Goal: Information Seeking & Learning: Learn about a topic

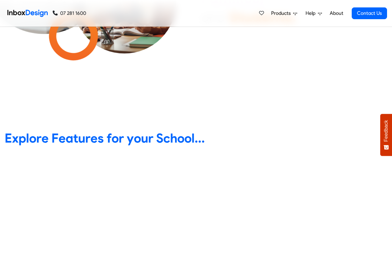
scroll to position [223, 0]
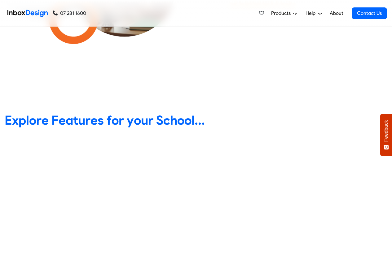
scroll to position [223, 0]
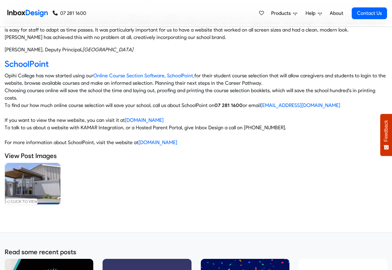
scroll to position [223, 0]
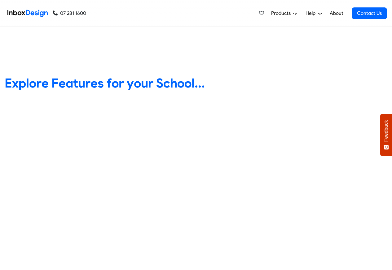
scroll to position [223, 0]
